Goal: Use online tool/utility: Utilize a website feature to perform a specific function

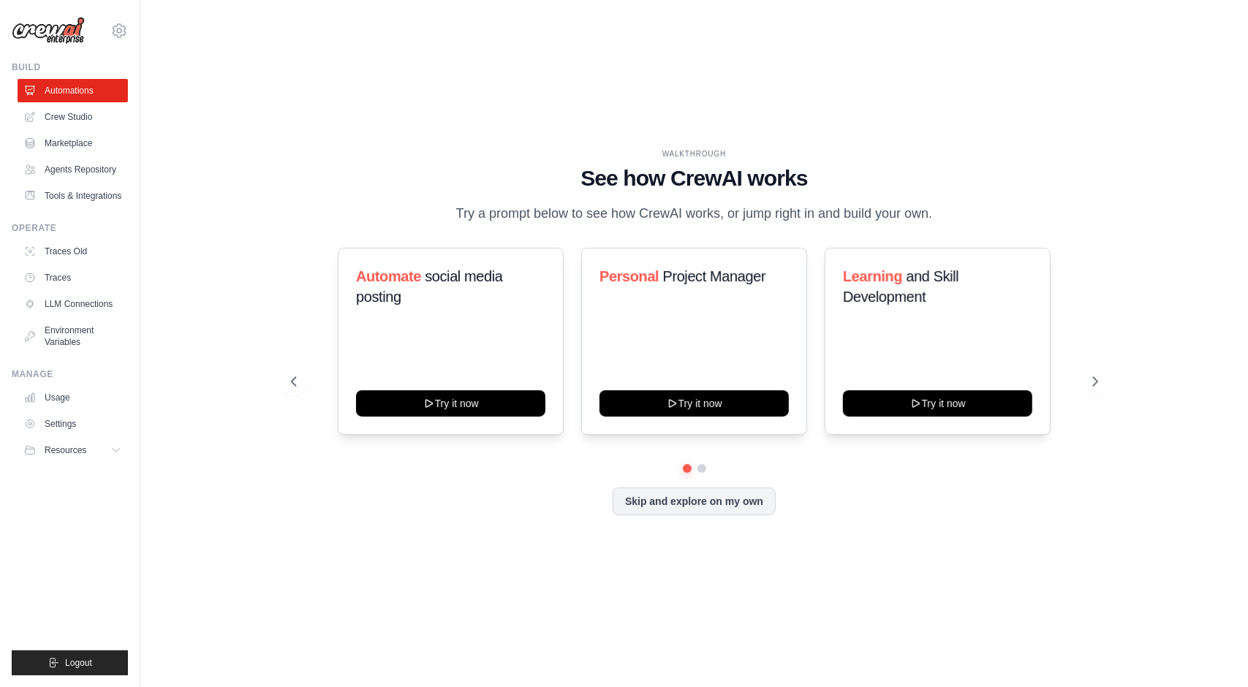
click at [1116, 281] on div "WALKTHROUGH See how [PERSON_NAME] works Try a prompt below to see how [PERSON_N…" at bounding box center [694, 344] width 1061 height 658
click at [1136, 303] on div "WALKTHROUGH See how [PERSON_NAME] works Try a prompt below to see how [PERSON_N…" at bounding box center [694, 344] width 1061 height 658
click at [1102, 290] on div "WALKTHROUGH See how [PERSON_NAME] works Try a prompt below to see how [PERSON_N…" at bounding box center [694, 343] width 842 height 390
click at [260, 149] on div "WALKTHROUGH See how [PERSON_NAME] works Try a prompt below to see how [PERSON_N…" at bounding box center [694, 344] width 1061 height 658
click at [1148, 314] on div "WALKTHROUGH See how [PERSON_NAME] works Try a prompt below to see how [PERSON_N…" at bounding box center [694, 344] width 1061 height 658
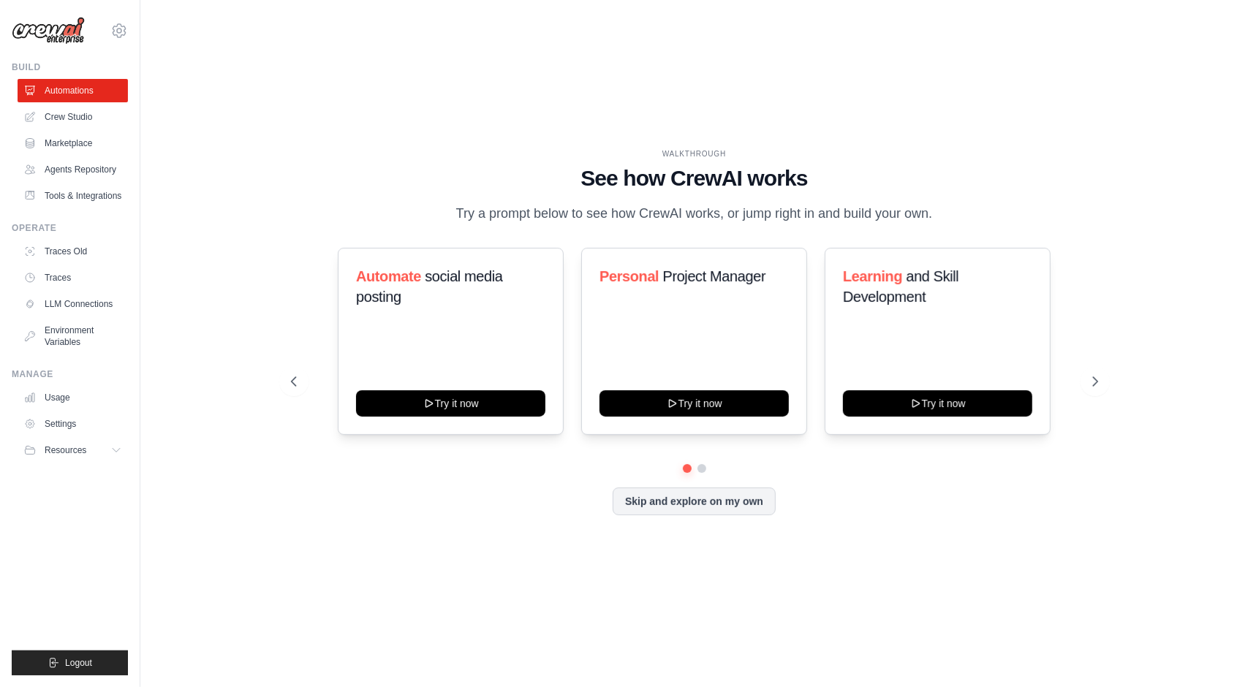
click at [473, 607] on div "WALKTHROUGH See how CrewAI works Try a prompt below to see how CrewAI works, or…" at bounding box center [694, 344] width 1061 height 658
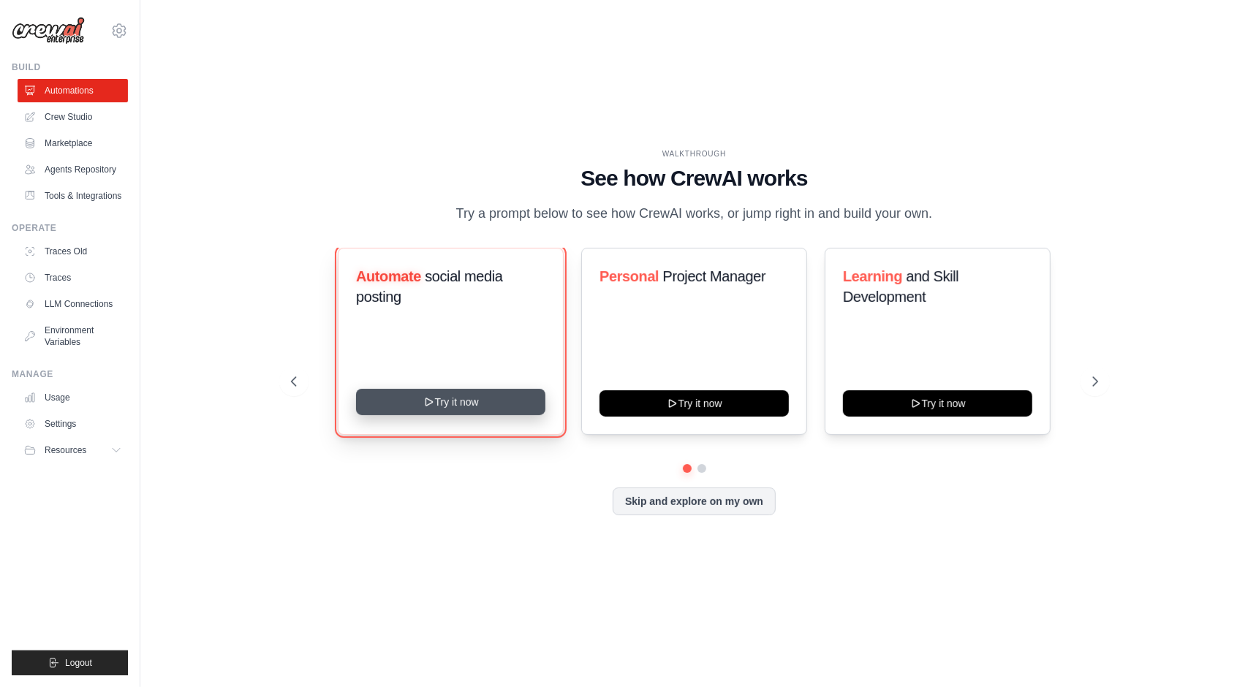
click at [480, 415] on button "Try it now" at bounding box center [450, 402] width 189 height 26
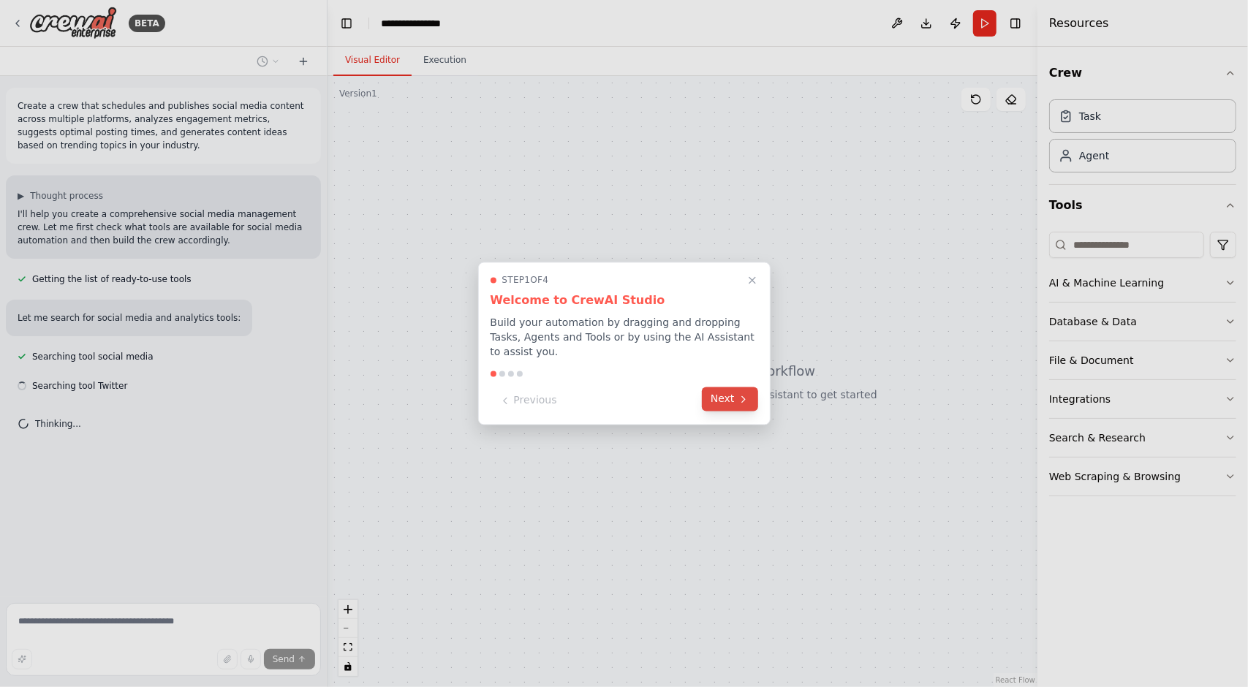
click at [738, 396] on icon at bounding box center [744, 399] width 12 height 12
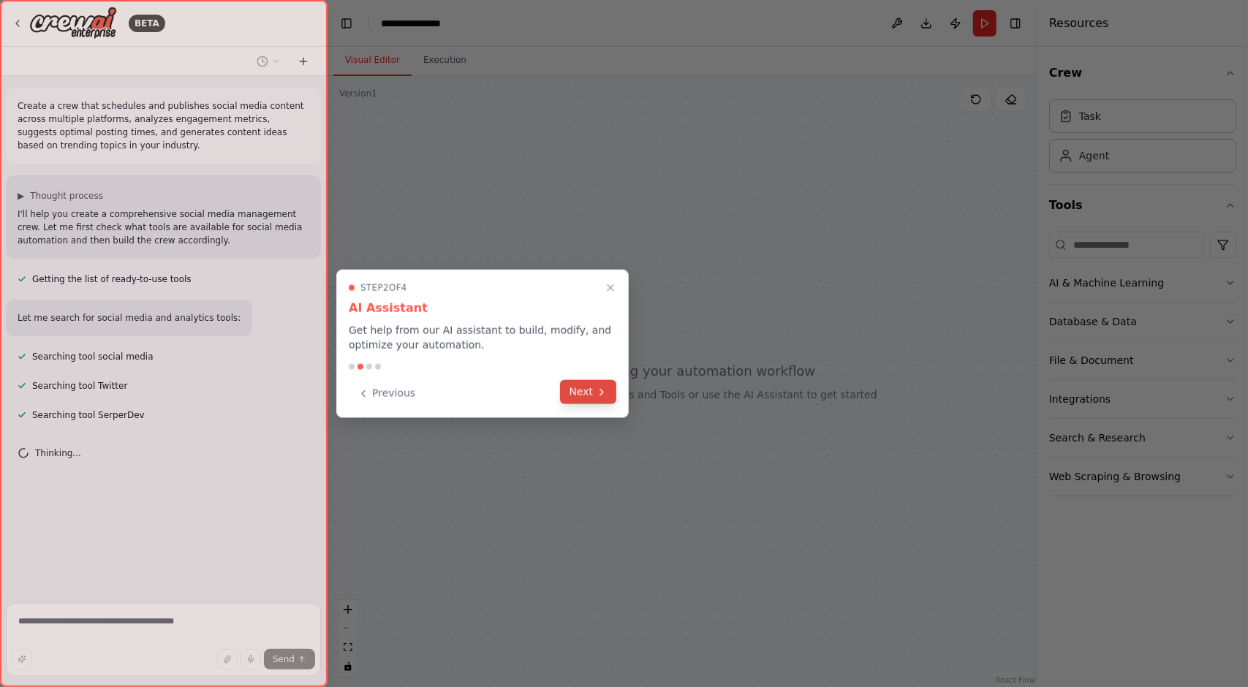
click at [596, 391] on icon at bounding box center [602, 392] width 12 height 12
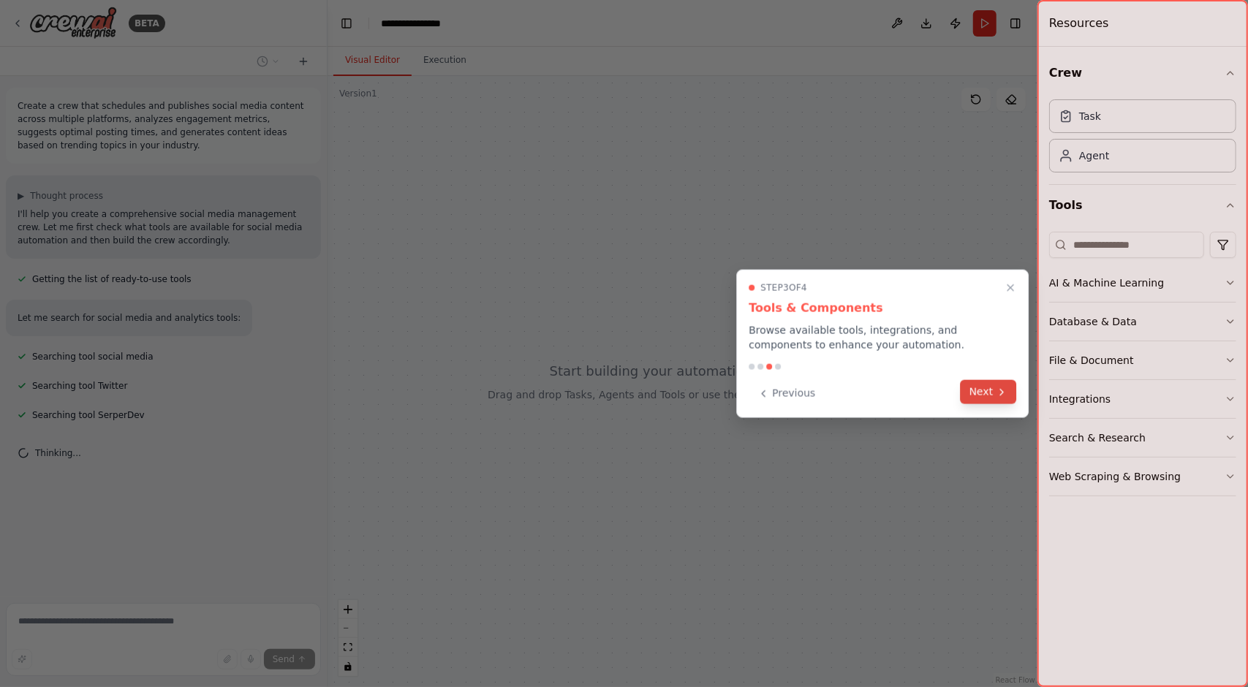
click at [1003, 392] on icon at bounding box center [1001, 392] width 3 height 6
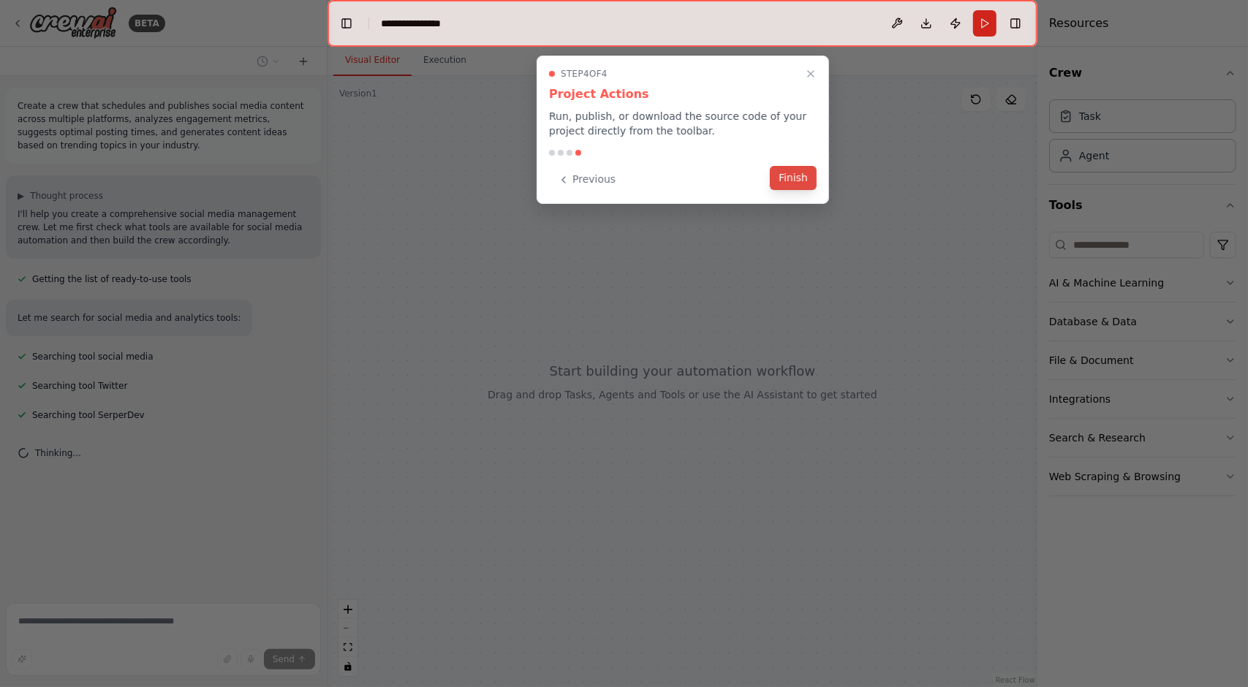
click at [799, 175] on button "Finish" at bounding box center [793, 178] width 47 height 24
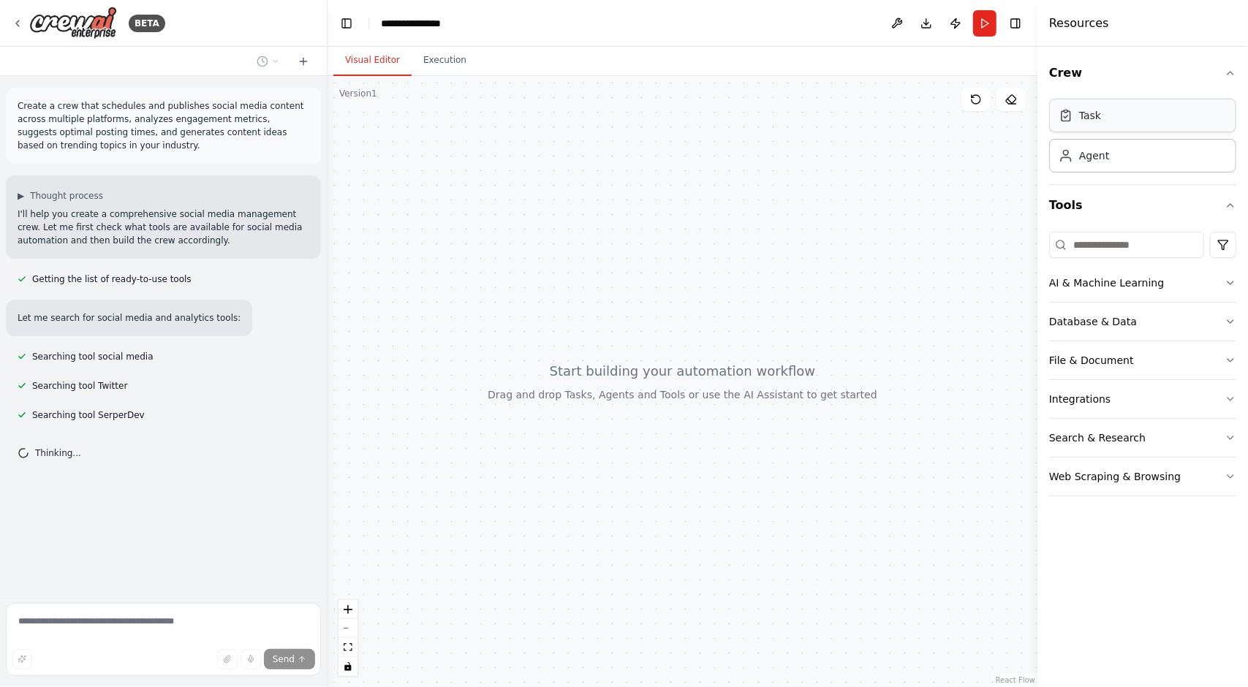
click at [1114, 124] on div "Task" at bounding box center [1142, 116] width 187 height 34
click at [1132, 166] on div "Agent" at bounding box center [1142, 155] width 187 height 34
click at [1228, 280] on icon "button" at bounding box center [1231, 283] width 12 height 12
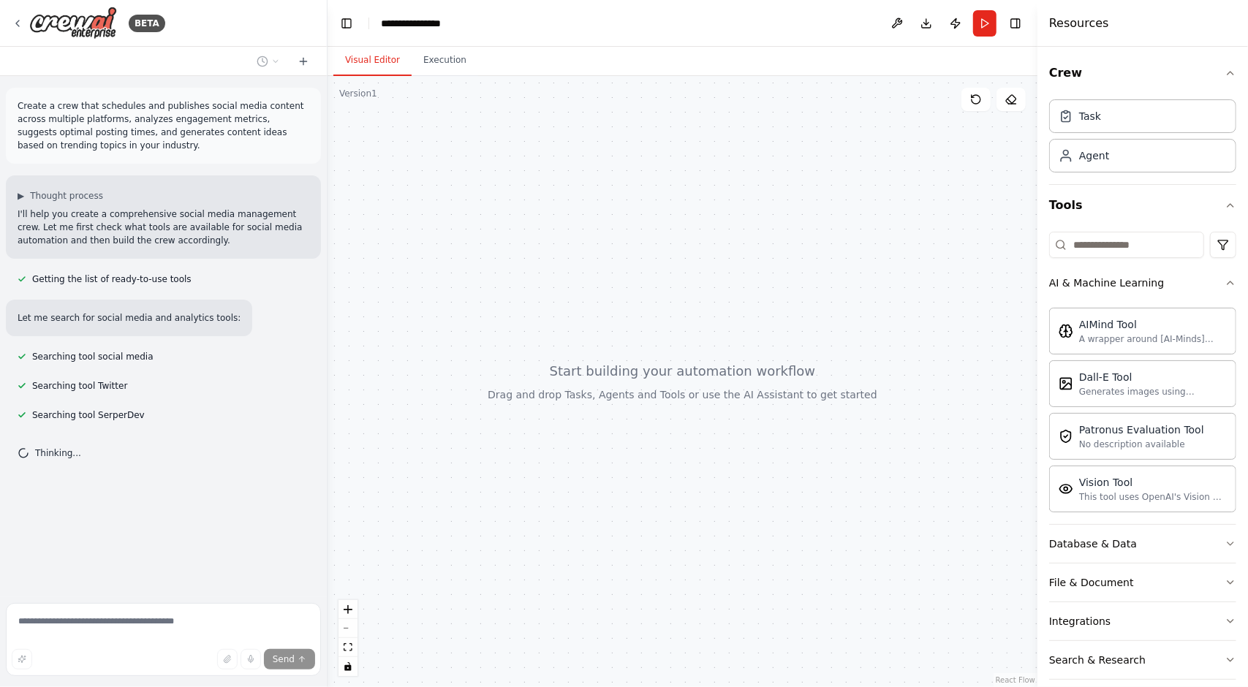
click at [1230, 280] on div "Crew Task Agent Tools AI & Machine Learning AIMind Tool A wrapper around [AI-Mi…" at bounding box center [1143, 367] width 211 height 640
click at [1225, 284] on icon "button" at bounding box center [1231, 283] width 12 height 12
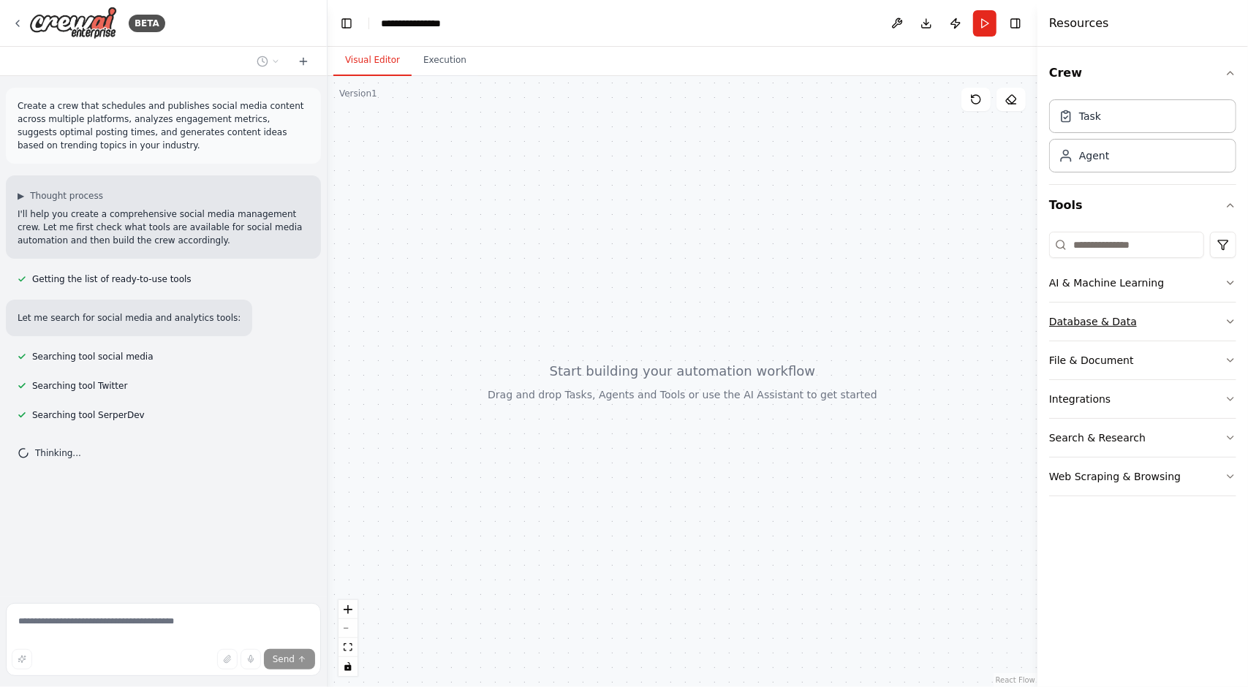
click at [1233, 322] on icon "button" at bounding box center [1231, 322] width 12 height 12
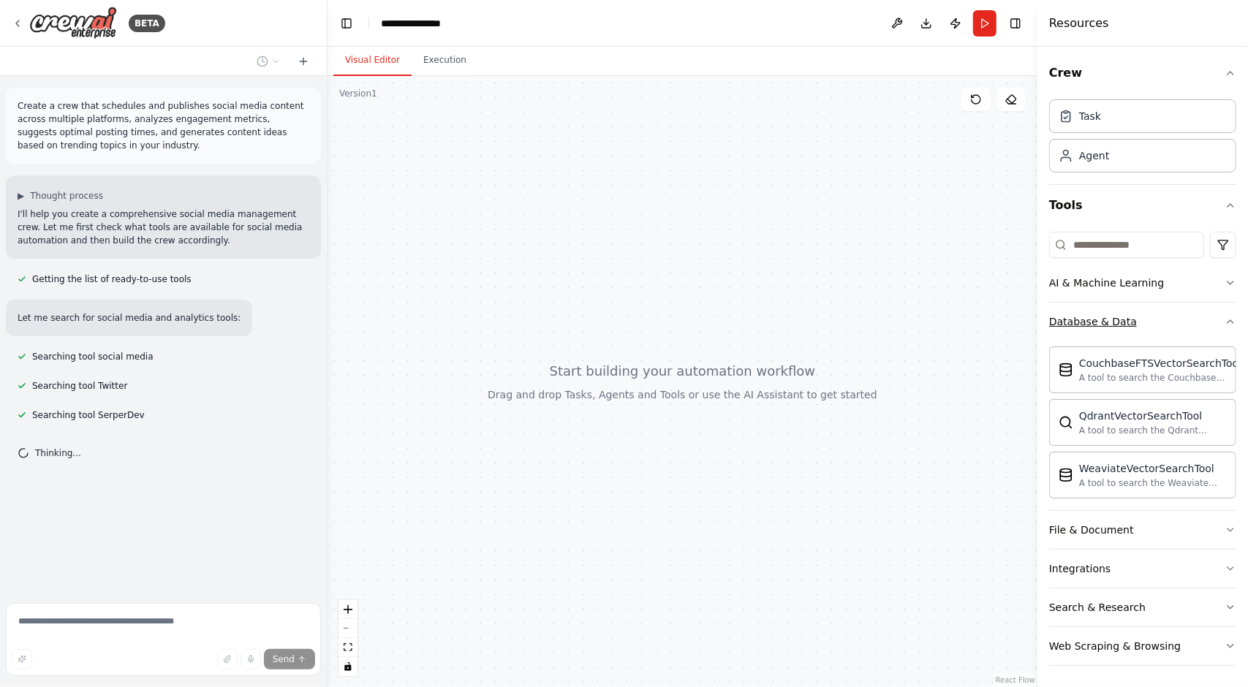
click at [1233, 322] on icon "button" at bounding box center [1231, 322] width 12 height 12
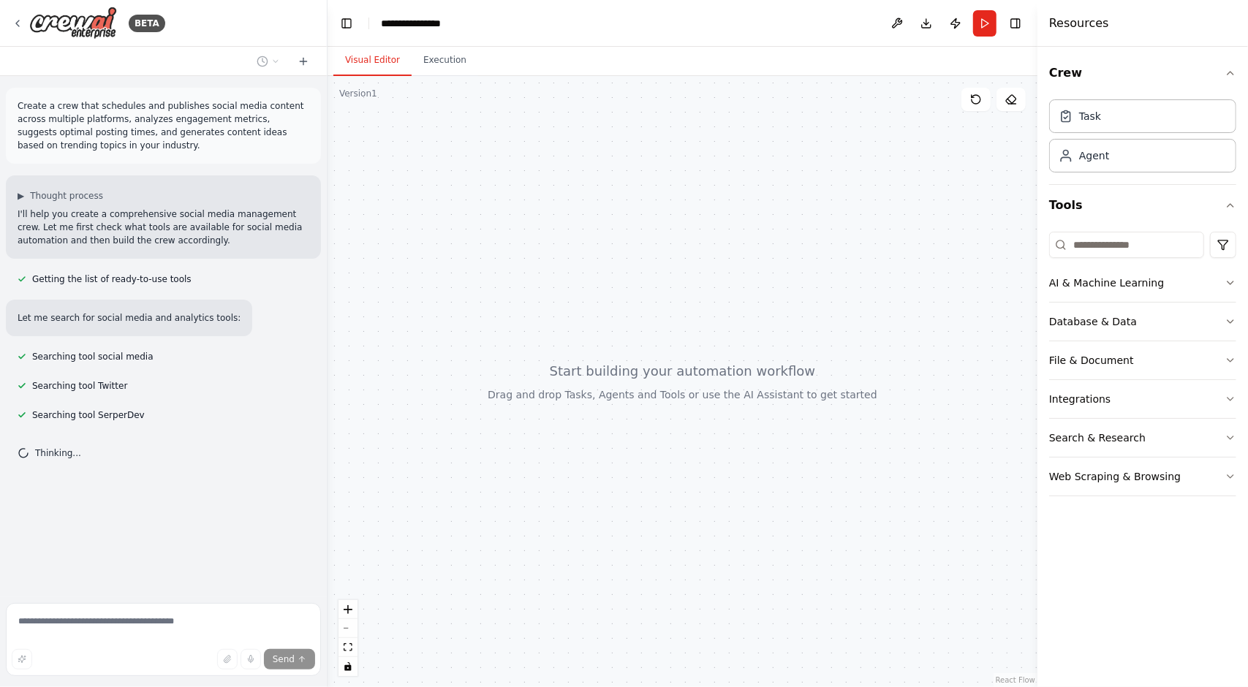
click at [943, 499] on div at bounding box center [683, 381] width 710 height 611
drag, startPoint x: 18, startPoint y: 216, endPoint x: 221, endPoint y: 224, distance: 203.4
click at [221, 223] on p "I'll help you create a comprehensive social media management crew. Let me first…" at bounding box center [164, 227] width 292 height 39
click at [215, 245] on p "I'll help you create a comprehensive social media management crew. Let me first…" at bounding box center [164, 227] width 292 height 39
click at [1232, 75] on icon "button" at bounding box center [1231, 73] width 12 height 12
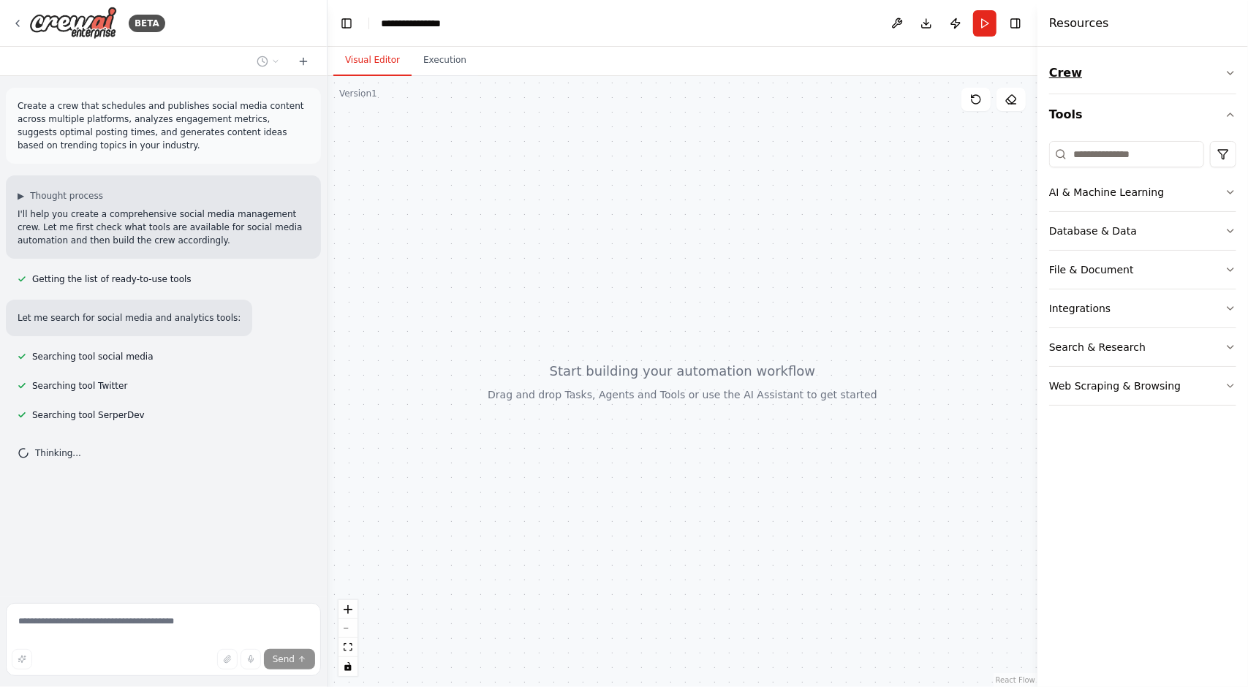
click at [1232, 75] on icon "button" at bounding box center [1231, 73] width 12 height 12
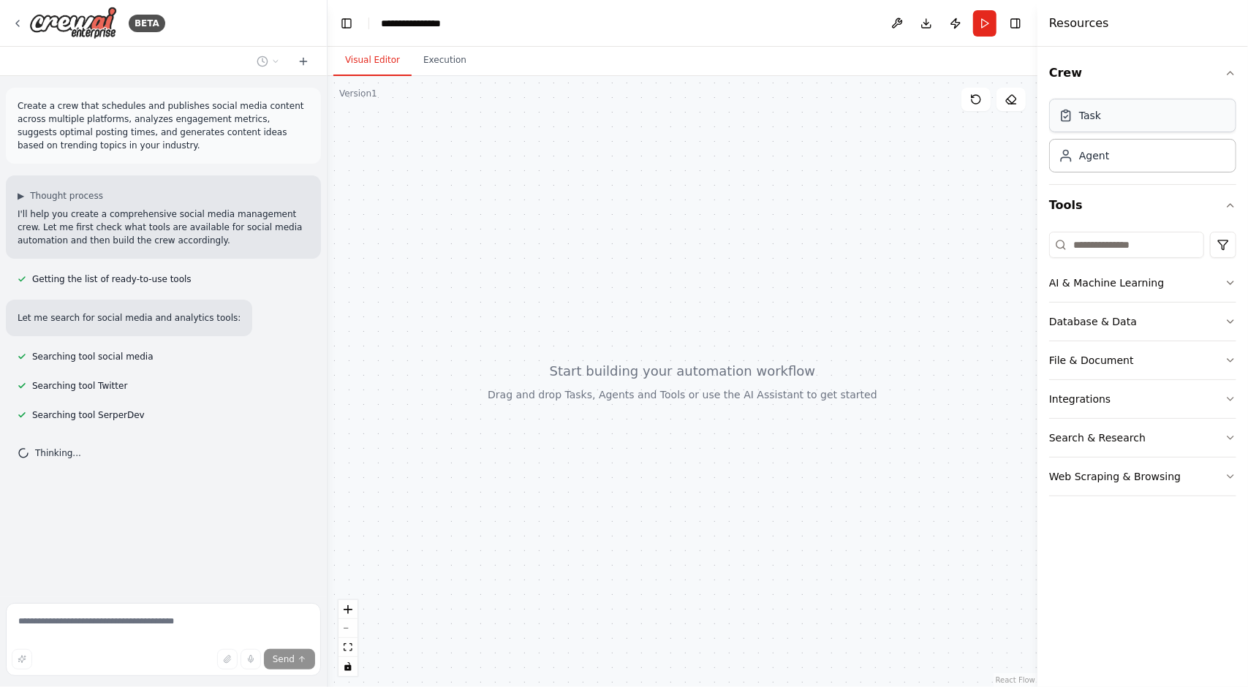
click at [1071, 121] on icon at bounding box center [1066, 115] width 15 height 15
click at [1063, 124] on div "Task" at bounding box center [1142, 116] width 187 height 34
click at [731, 345] on div at bounding box center [683, 381] width 710 height 611
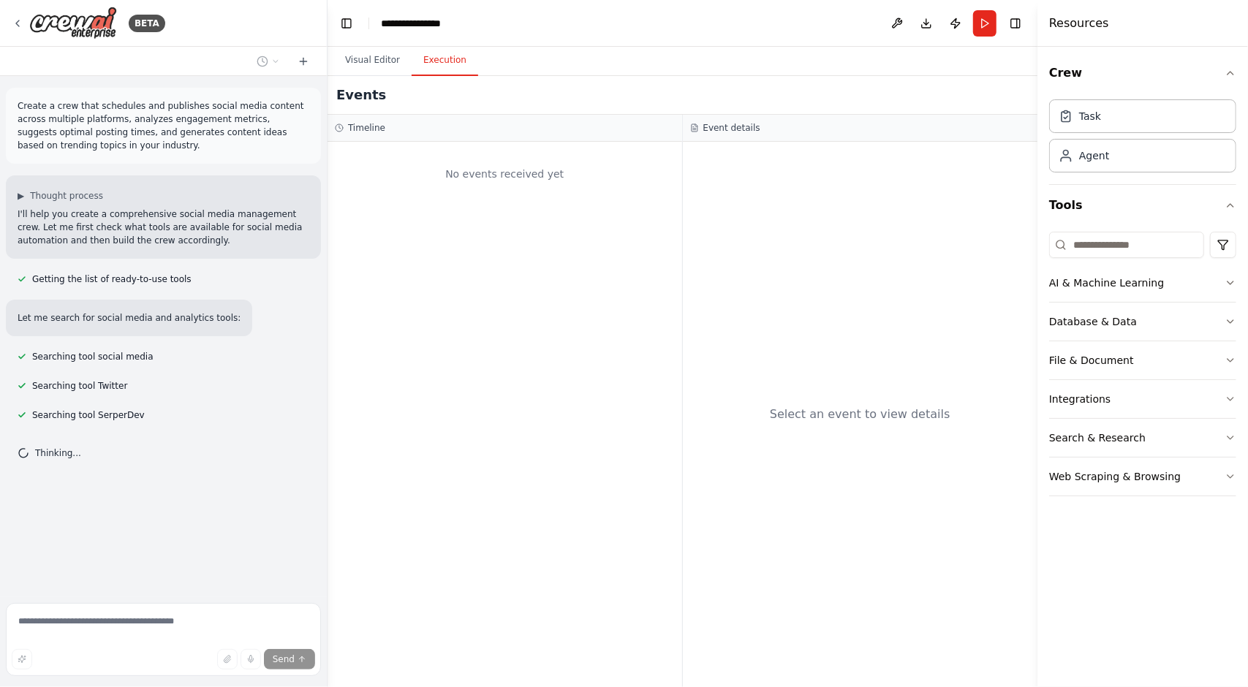
click at [439, 65] on button "Execution" at bounding box center [445, 60] width 67 height 31
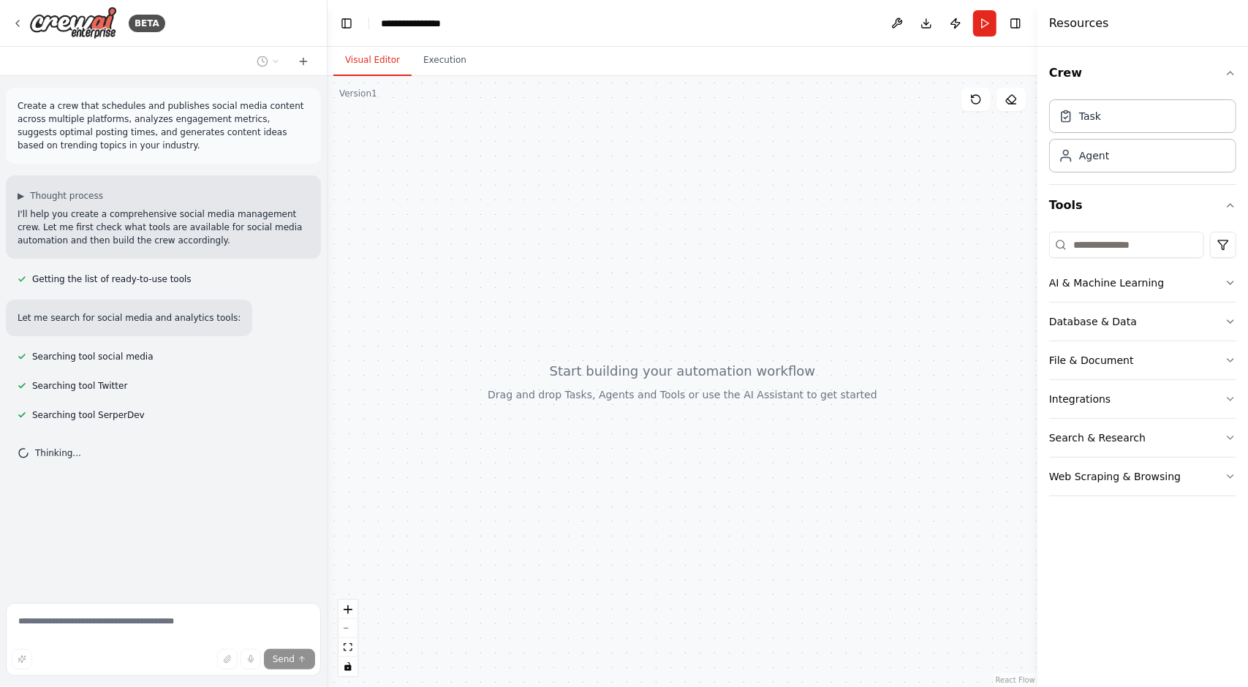
click at [385, 68] on button "Visual Editor" at bounding box center [372, 60] width 78 height 31
click at [1233, 280] on icon "button" at bounding box center [1231, 283] width 12 height 12
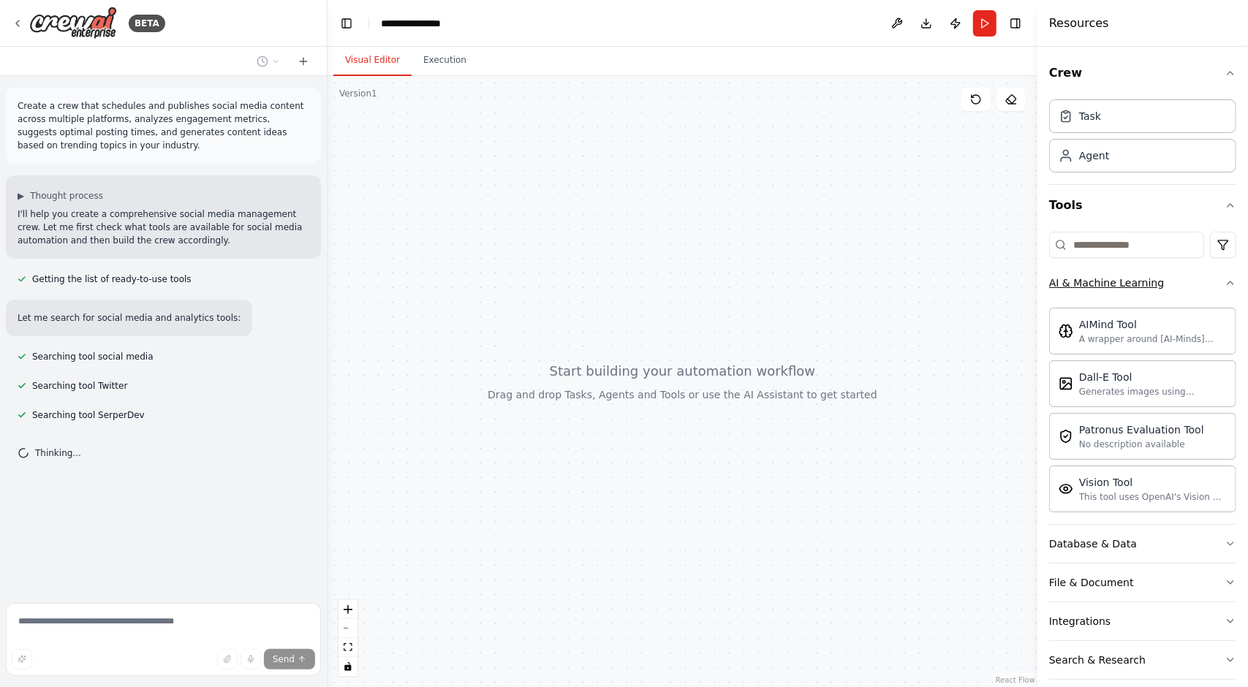
click at [1225, 284] on icon "button" at bounding box center [1231, 283] width 12 height 12
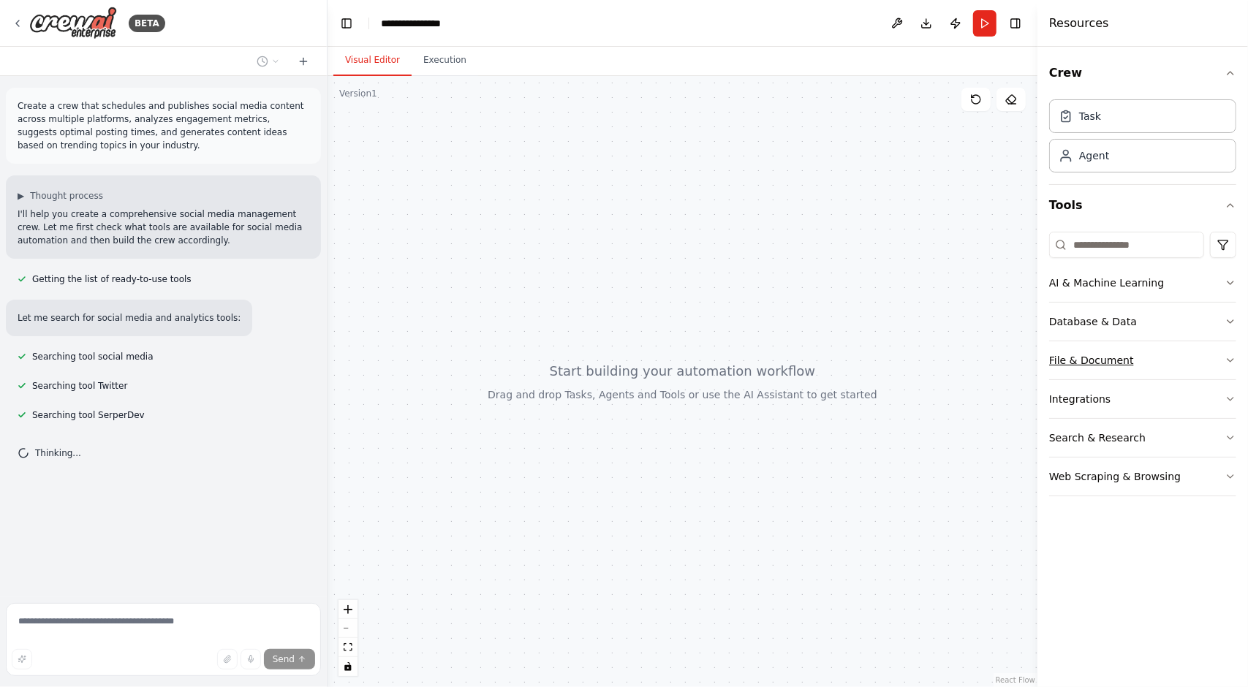
click at [1230, 360] on icon "button" at bounding box center [1231, 361] width 12 height 12
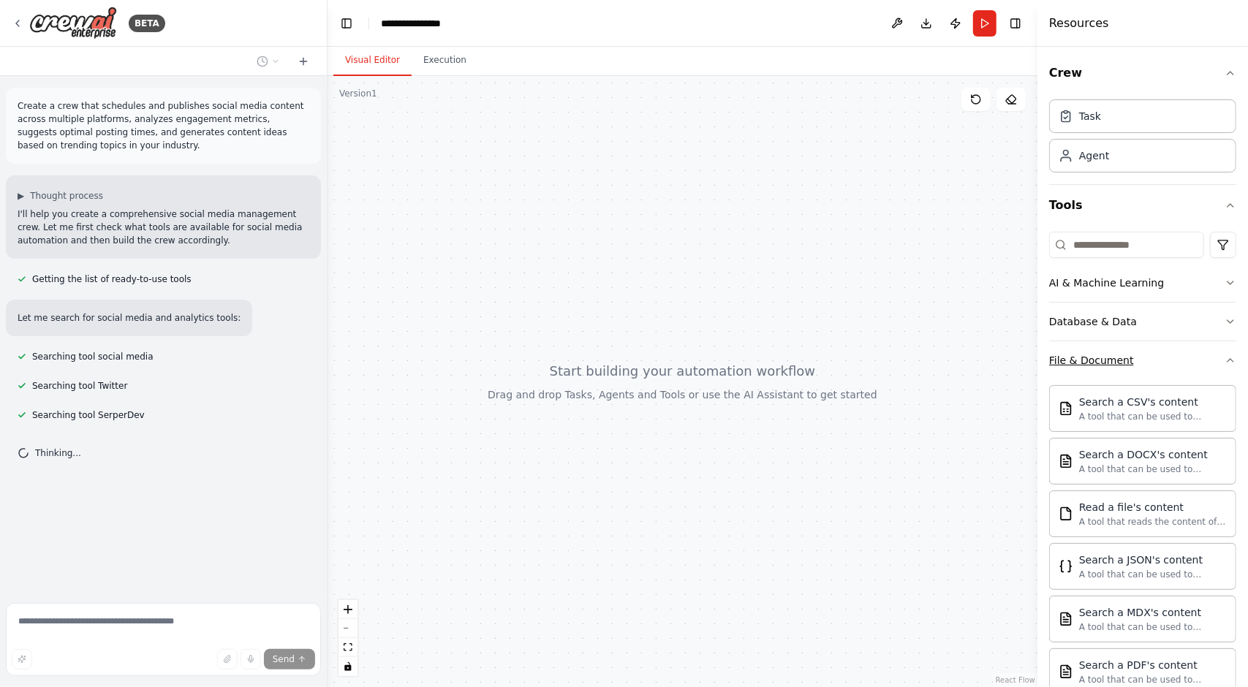
click at [1230, 360] on div "Crew Task Agent Tools AI & Machine Learning Database & Data File & Document Sea…" at bounding box center [1143, 367] width 211 height 640
click at [1225, 359] on icon "button" at bounding box center [1231, 361] width 12 height 12
